Goal: Information Seeking & Learning: Learn about a topic

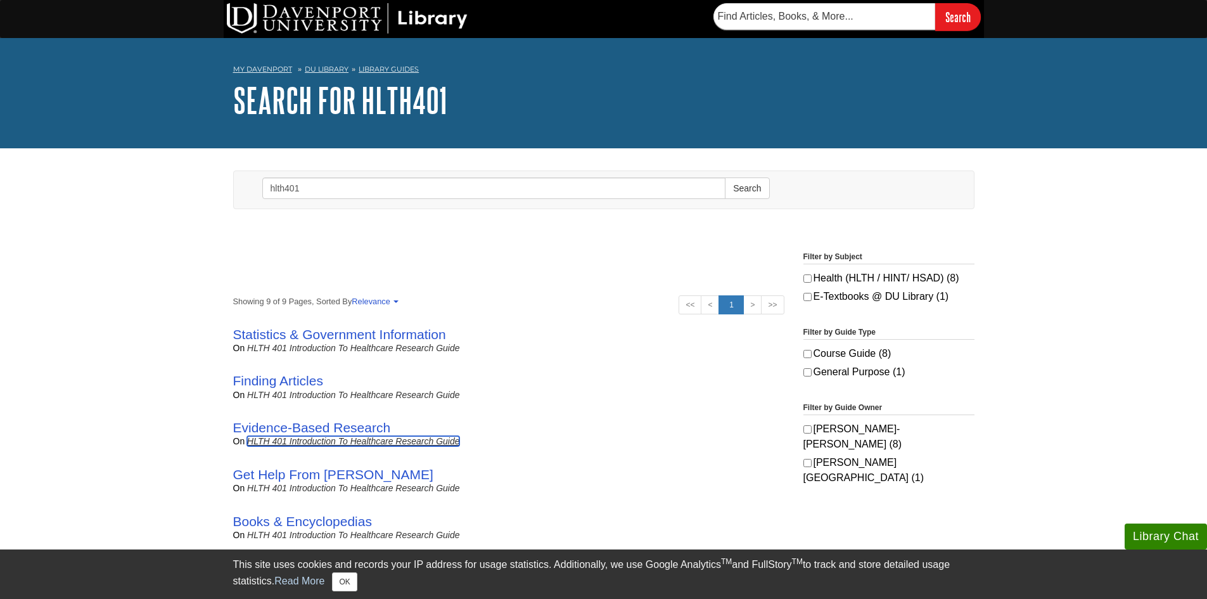
click at [345, 436] on link "HLTH 401 Introduction to Healthcare Research Guide" at bounding box center [353, 441] width 212 height 10
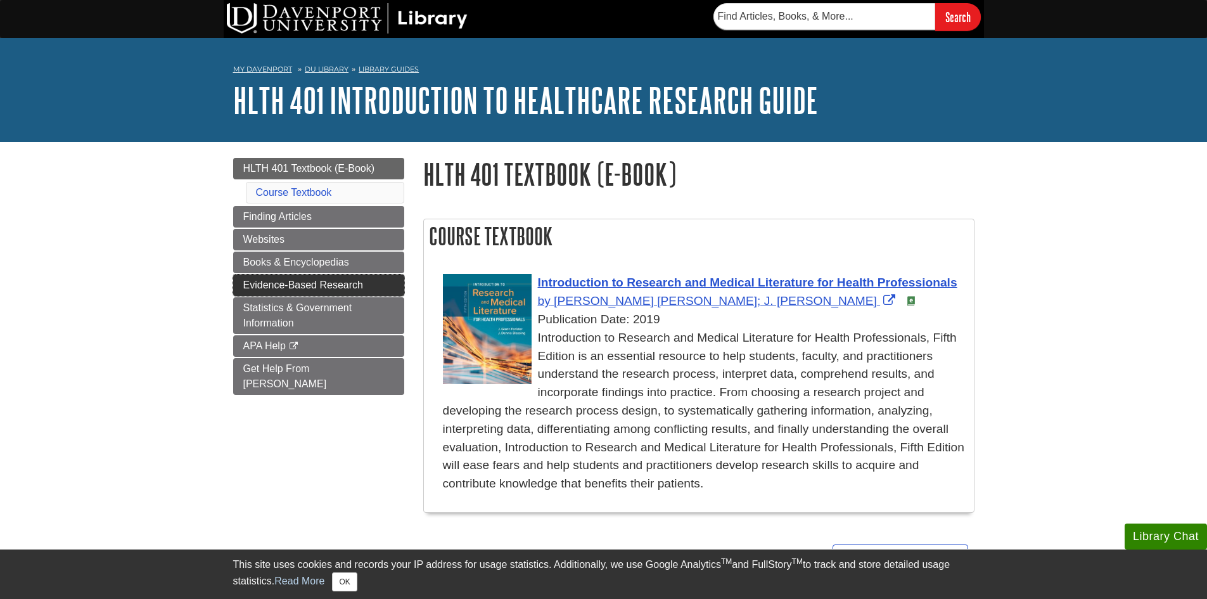
click at [361, 291] on link "Evidence-Based Research" at bounding box center [318, 285] width 171 height 22
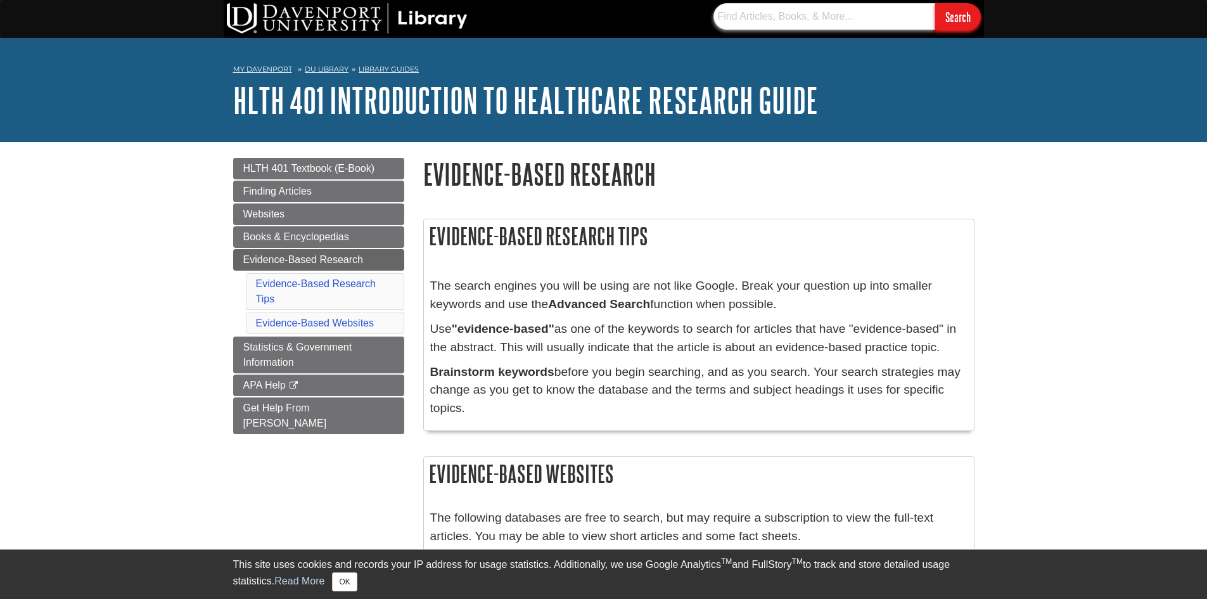
click at [798, 16] on input "text" at bounding box center [824, 16] width 222 height 27
type input "community-based participation research"
click at [935, 3] on input "Search" at bounding box center [958, 16] width 46 height 27
